Goal: Task Accomplishment & Management: Complete application form

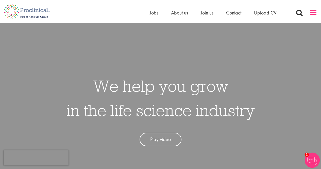
click at [317, 9] on span at bounding box center [314, 13] width 8 height 8
click at [313, 14] on span at bounding box center [314, 13] width 8 height 8
click at [207, 15] on span "Join us" at bounding box center [207, 12] width 13 height 7
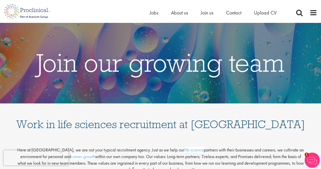
click at [155, 16] on div "Home Jobs About us Join us Contact Upload CV" at bounding box center [220, 14] width 140 height 10
click at [155, 15] on span "Jobs" at bounding box center [154, 12] width 9 height 7
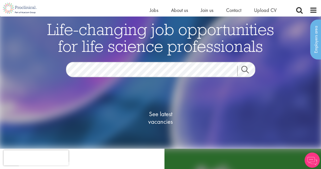
scroll to position [11, 0]
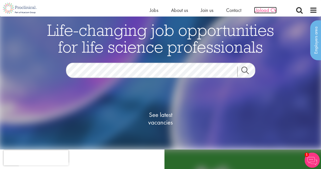
click at [269, 10] on span "Upload CV" at bounding box center [265, 10] width 23 height 7
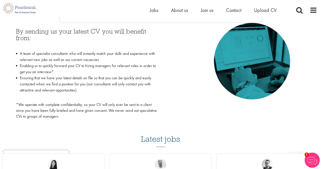
scroll to position [233, 0]
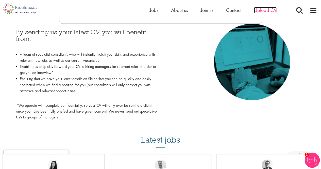
click at [266, 10] on span "Upload CV" at bounding box center [265, 10] width 23 height 7
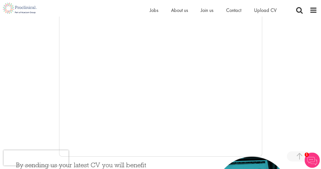
scroll to position [98, 0]
